Goal: Find specific page/section: Find specific page/section

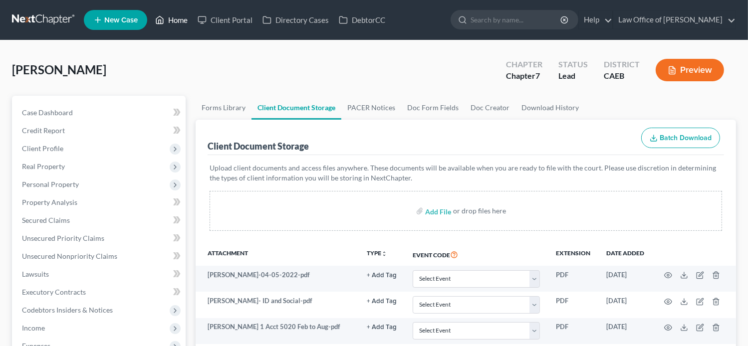
click at [172, 20] on link "Home" at bounding box center [171, 20] width 42 height 18
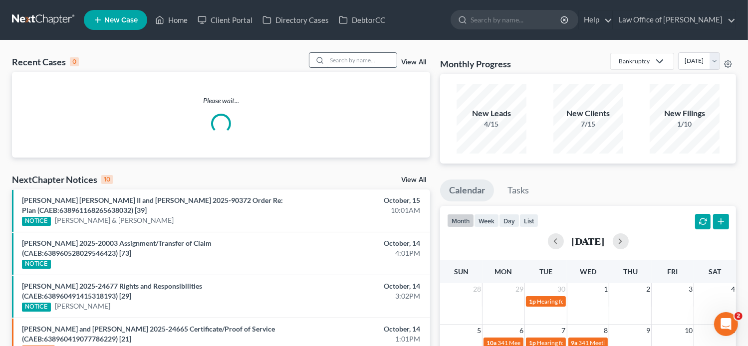
click at [344, 56] on input "search" at bounding box center [362, 60] width 70 height 14
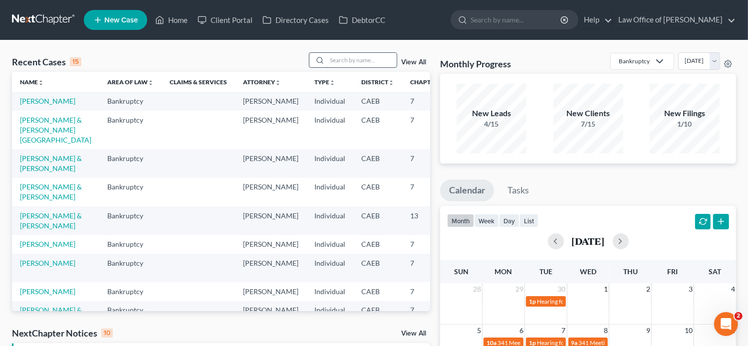
paste input "VICTORIA"
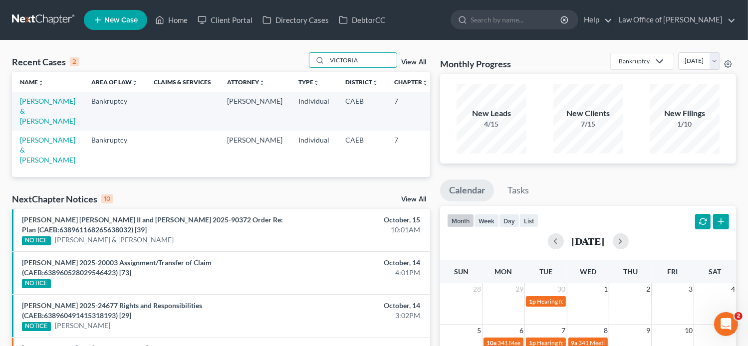
drag, startPoint x: 344, startPoint y: 61, endPoint x: 302, endPoint y: 62, distance: 41.9
click at [302, 62] on div "Recent Cases 2 VICTORIA View All" at bounding box center [221, 61] width 418 height 19
paste input "ZARAHI"
type input "ZARAHI"
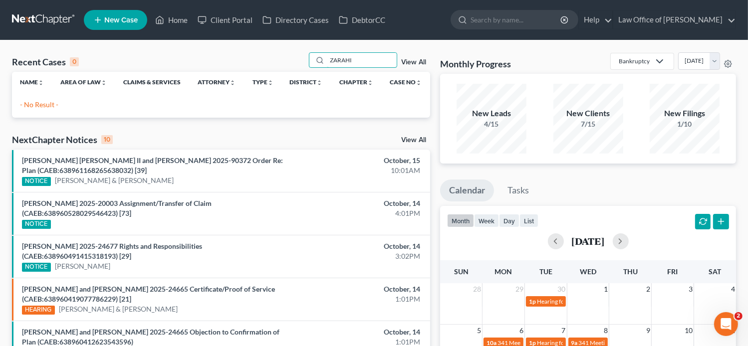
drag, startPoint x: 361, startPoint y: 60, endPoint x: 291, endPoint y: 66, distance: 70.1
click at [291, 66] on div "Recent Cases 0 ZARAHI View All" at bounding box center [221, 61] width 418 height 19
